Goal: Book appointment/travel/reservation

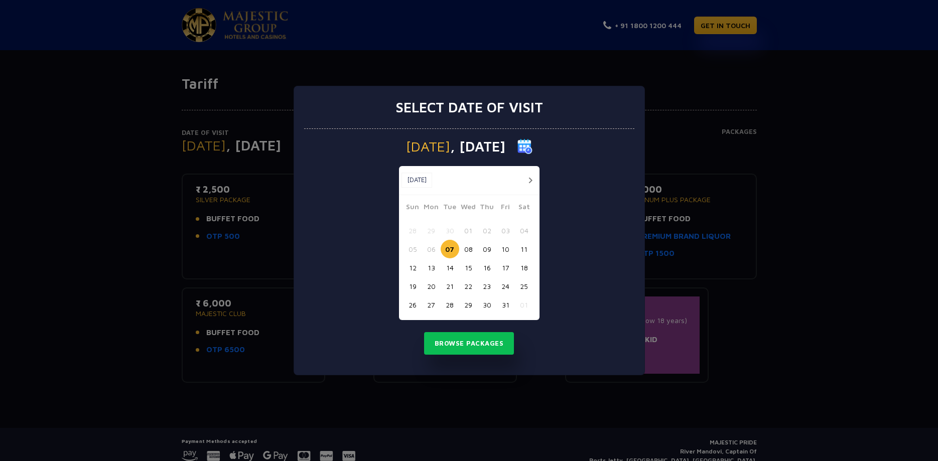
click at [469, 273] on button "15" at bounding box center [468, 268] width 19 height 19
click at [481, 352] on button "Browse Packages" at bounding box center [469, 343] width 90 height 23
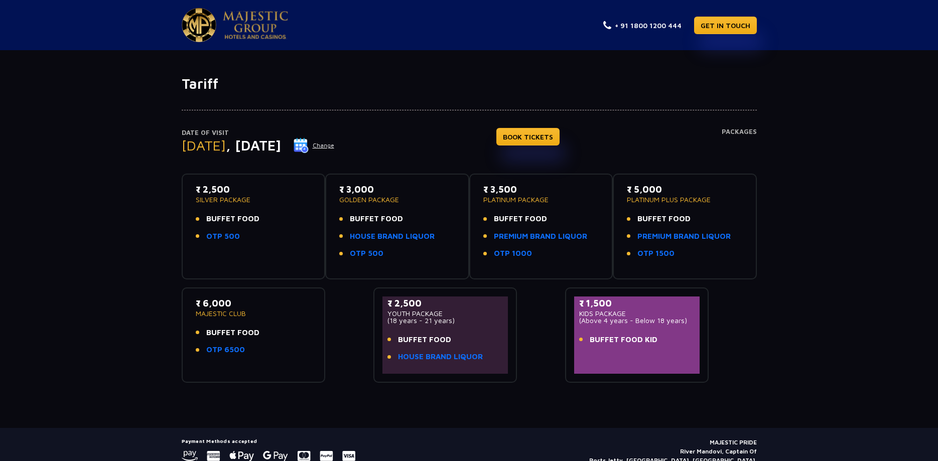
click at [335, 148] on button "Change" at bounding box center [314, 146] width 42 height 16
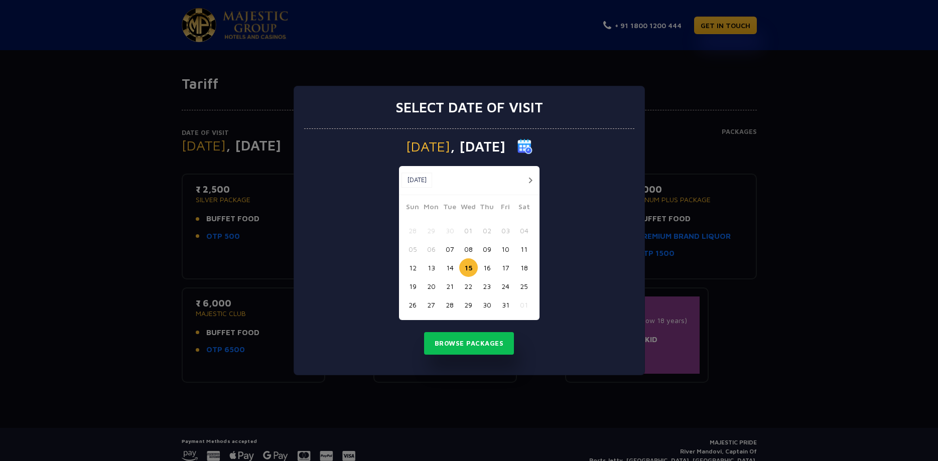
click at [529, 190] on div "Oct, 2025 Oct, 2025" at bounding box center [469, 180] width 141 height 29
click at [531, 185] on button "button" at bounding box center [531, 180] width 13 height 13
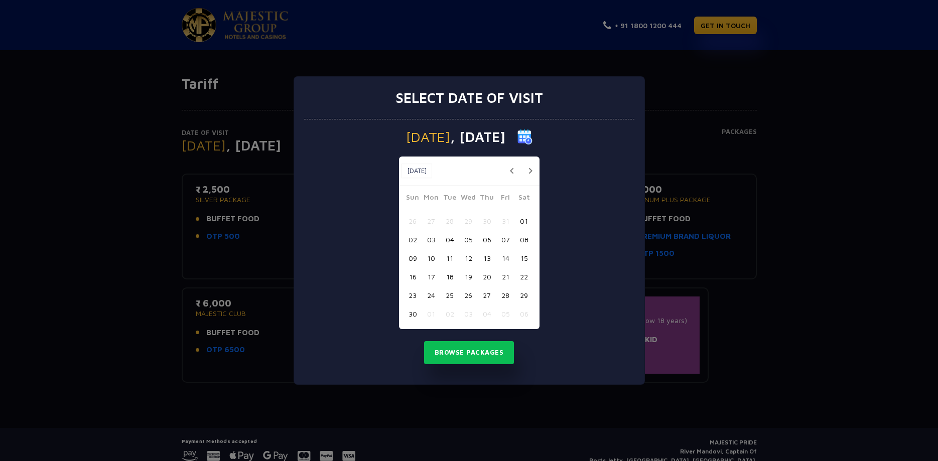
click at [535, 172] on button "button" at bounding box center [531, 171] width 13 height 13
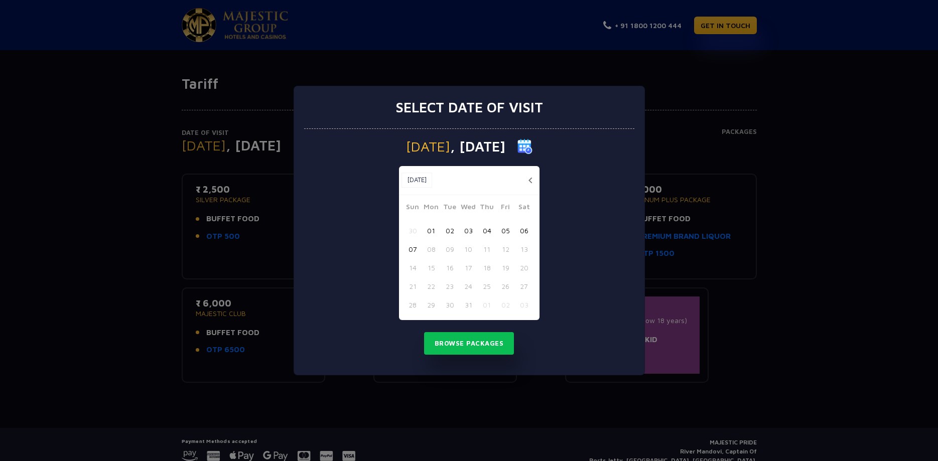
click at [535, 172] on div "Dec, 2025 Dec, 2025" at bounding box center [469, 180] width 141 height 29
click at [531, 177] on button "button" at bounding box center [531, 180] width 13 height 13
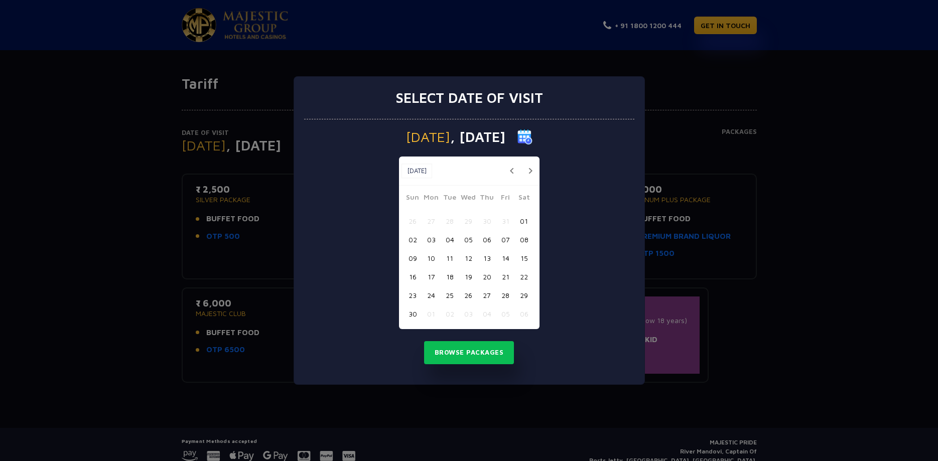
click at [531, 177] on div "Nov, 2025 Nov, 2025" at bounding box center [469, 171] width 141 height 29
click at [532, 174] on button "button" at bounding box center [531, 171] width 13 height 13
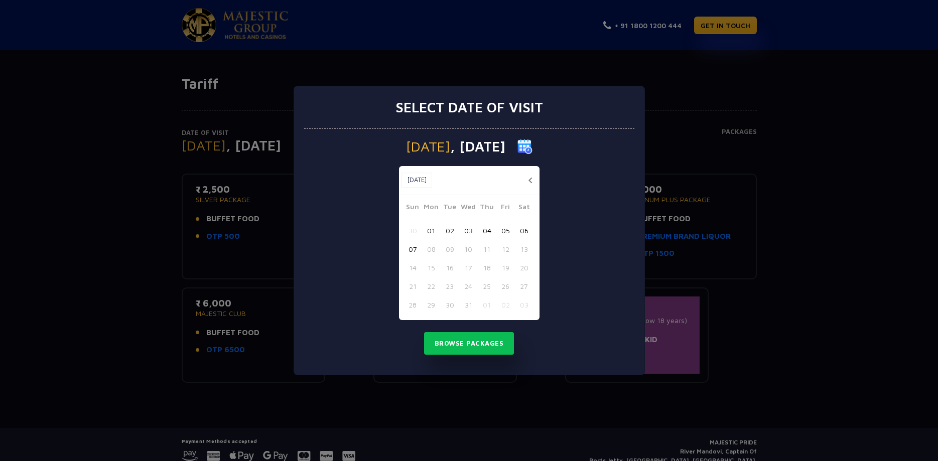
click at [532, 174] on div "Dec, 2025 Dec, 2025" at bounding box center [469, 180] width 141 height 29
click at [408, 248] on button "07" at bounding box center [413, 249] width 19 height 19
click at [452, 341] on button "Browse Packages" at bounding box center [469, 343] width 90 height 23
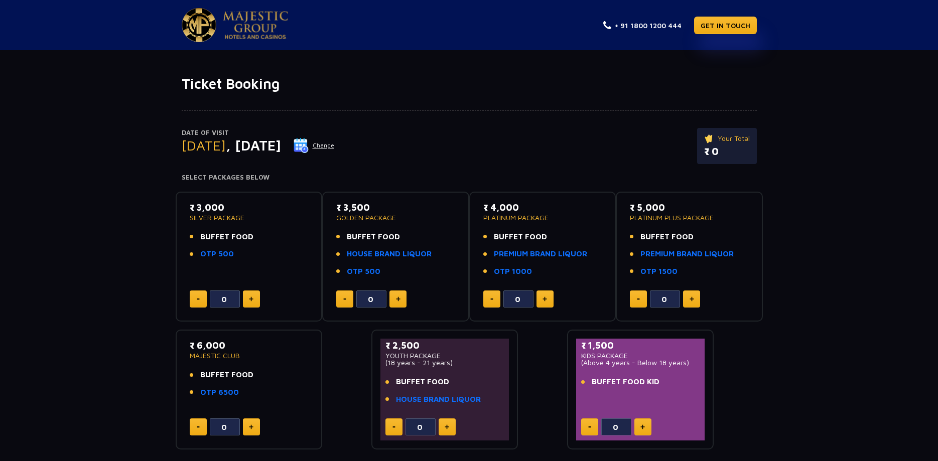
click at [254, 299] on button at bounding box center [251, 299] width 17 height 17
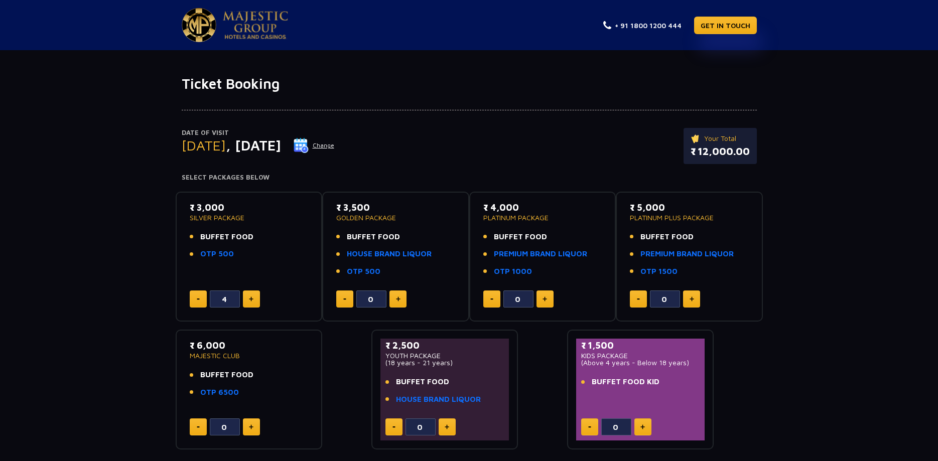
type input "5"
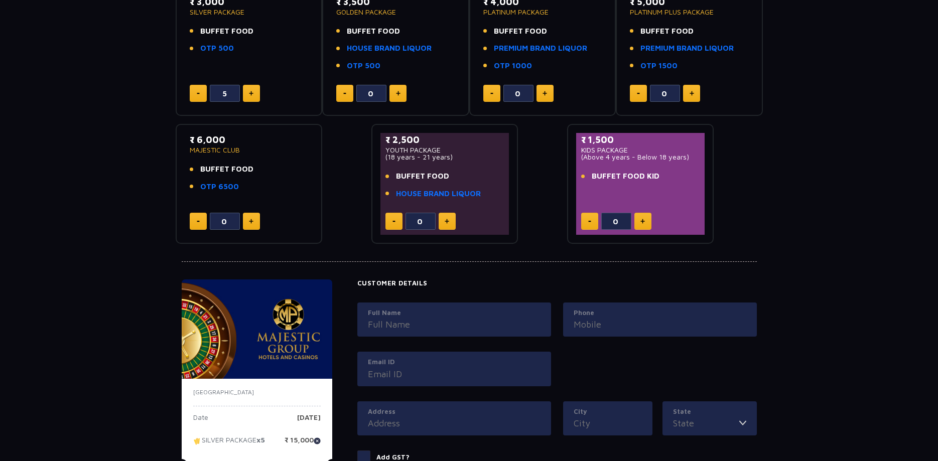
scroll to position [307, 0]
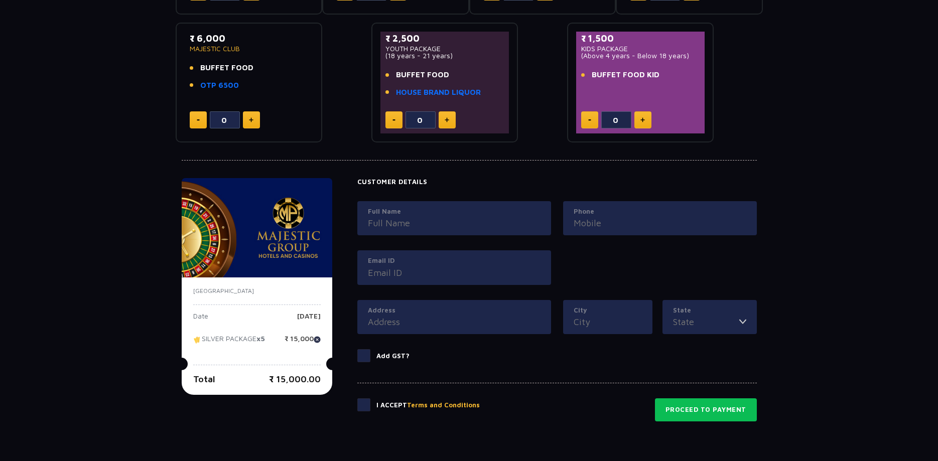
click at [362, 408] on span at bounding box center [363, 405] width 13 height 13
click at [0, 0] on input "checkbox" at bounding box center [0, 0] width 0 height 0
click at [478, 226] on input "Full Name" at bounding box center [454, 223] width 173 height 14
